Goal: Find specific page/section: Find specific page/section

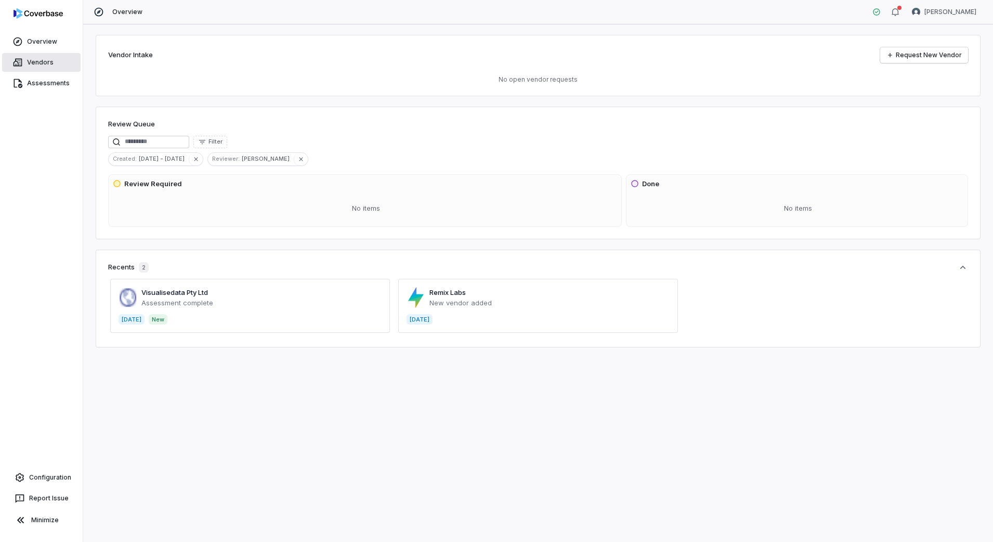
click at [46, 63] on link "Vendors" at bounding box center [41, 62] width 79 height 19
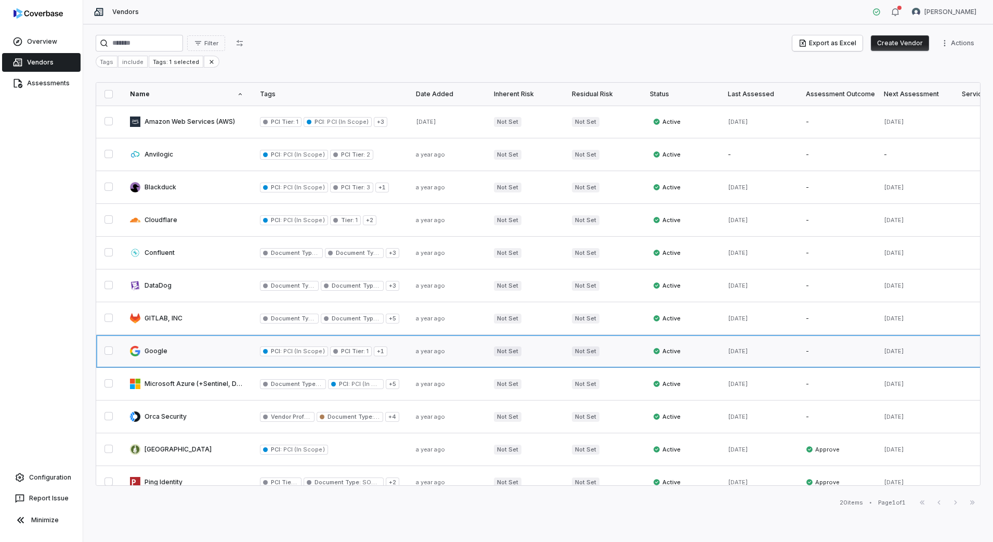
click at [168, 347] on link at bounding box center [187, 351] width 130 height 32
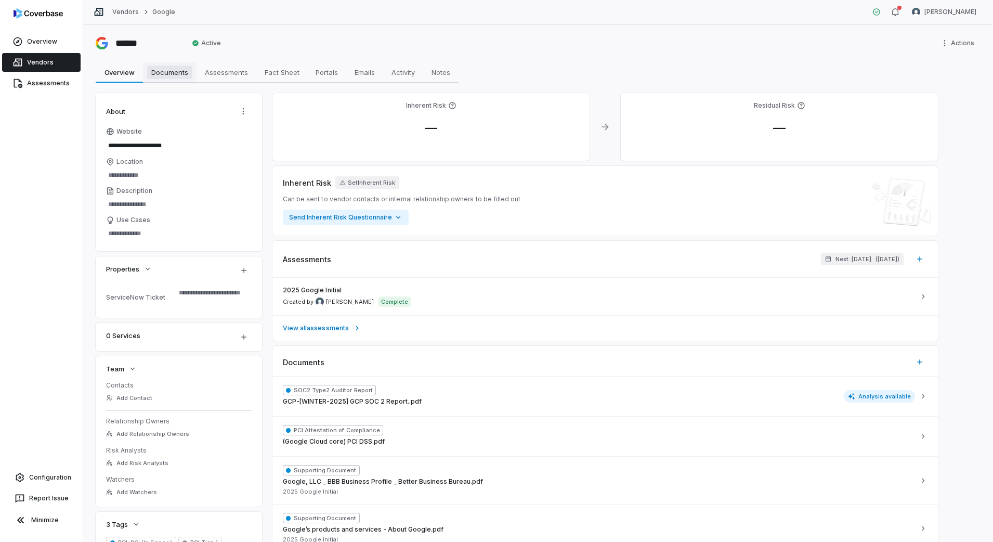
click at [171, 69] on span "Documents" at bounding box center [169, 73] width 45 height 14
type textarea "*"
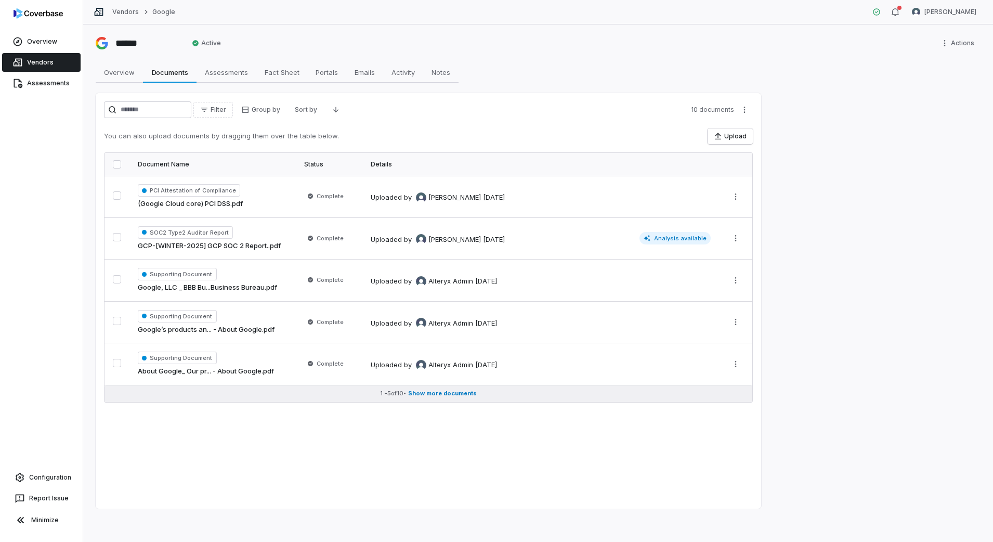
click at [461, 392] on span "Show more documents" at bounding box center [442, 393] width 69 height 8
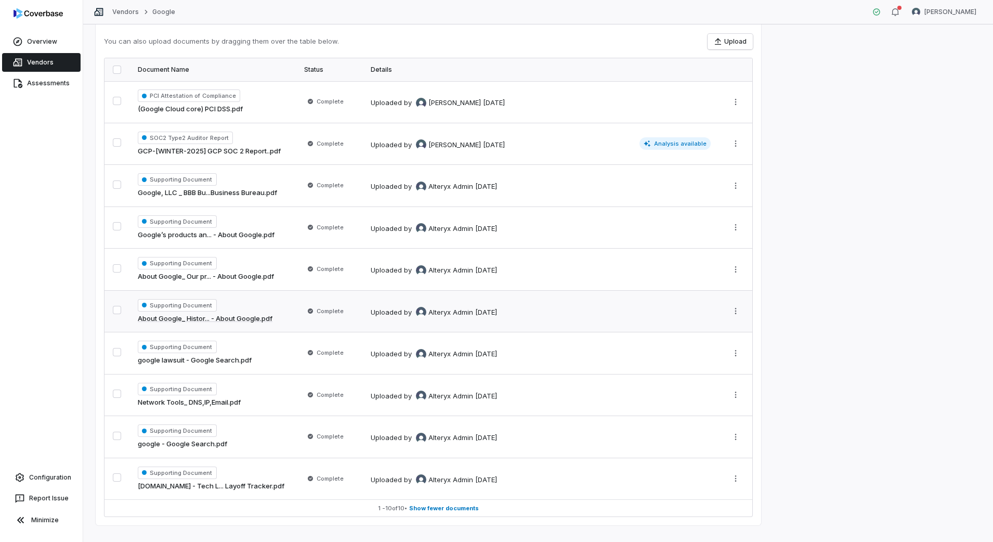
scroll to position [111, 0]
